Goal: Navigation & Orientation: Find specific page/section

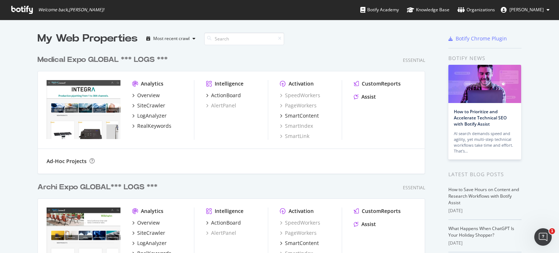
click at [12, 58] on div "My Web Properties Most recent crawl Medical Expo GLOBAL *** LOGS *** Essential …" at bounding box center [279, 230] width 559 height 420
